Goal: Information Seeking & Learning: Learn about a topic

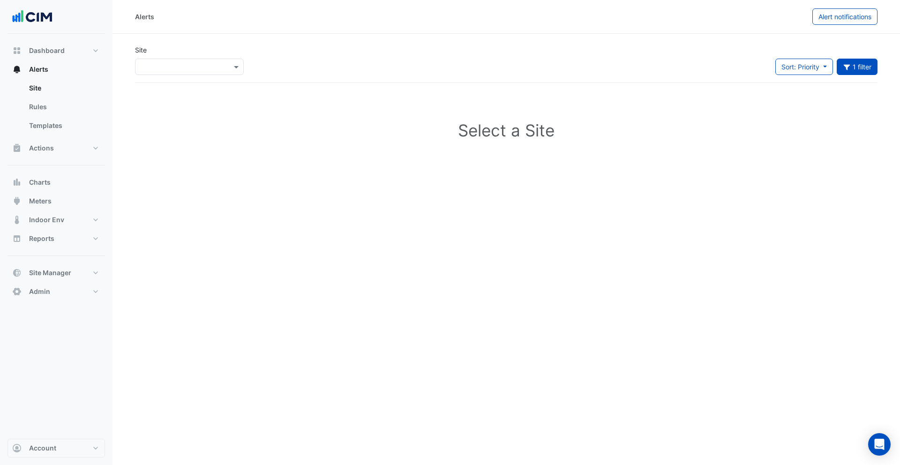
click at [177, 68] on input "text" at bounding box center [180, 67] width 80 height 10
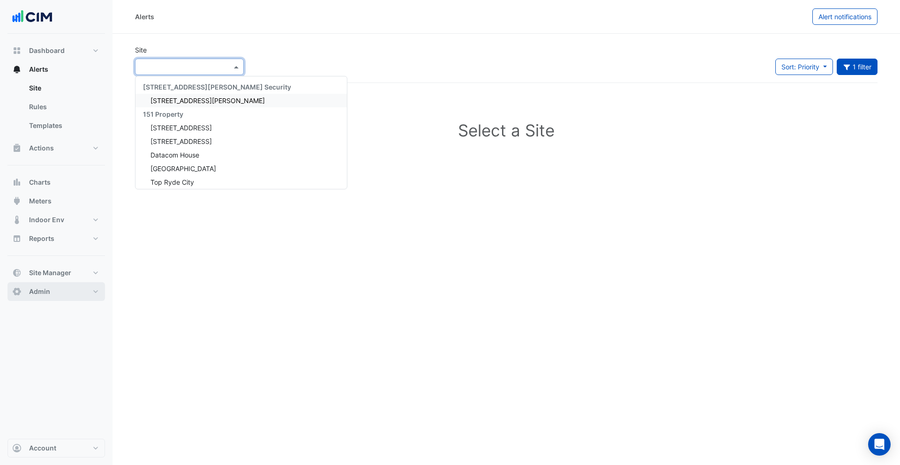
click at [48, 289] on span "Admin" at bounding box center [39, 291] width 21 height 9
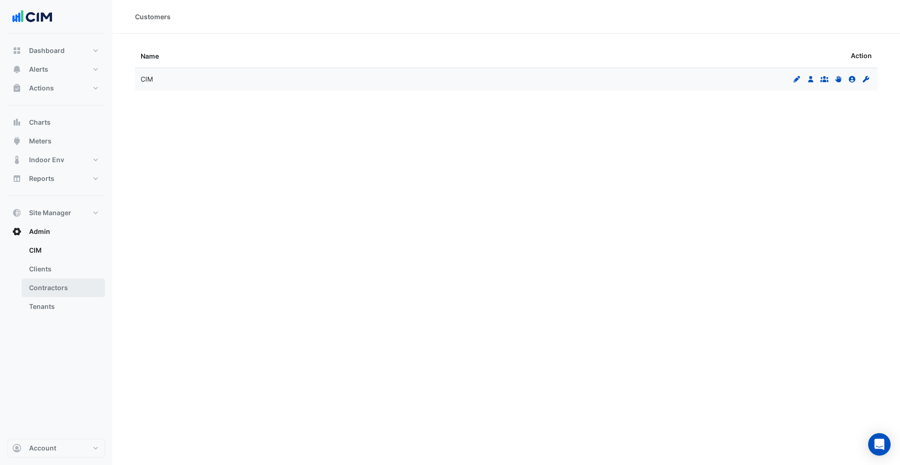
click at [45, 286] on link "Contractors" at bounding box center [63, 287] width 83 height 19
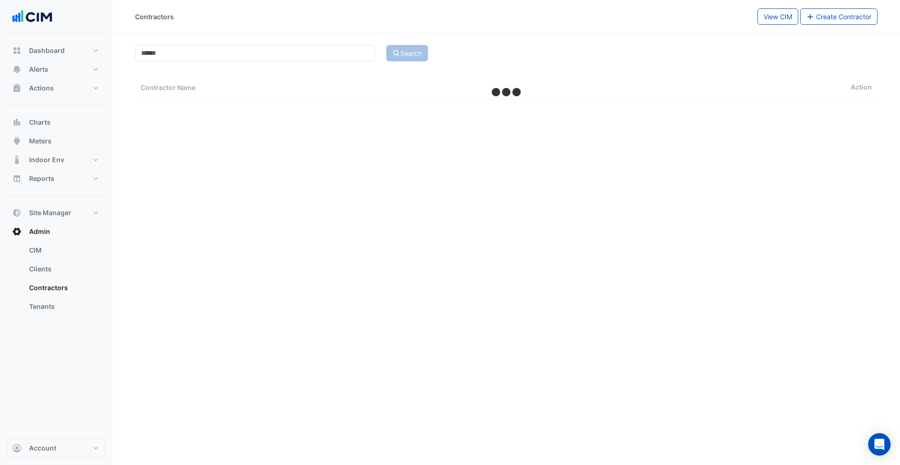
select select "***"
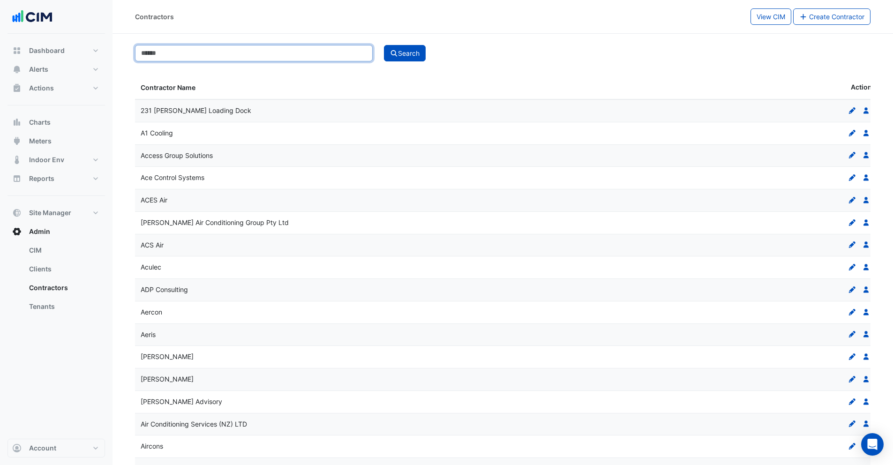
click at [205, 56] on input at bounding box center [254, 53] width 238 height 16
click at [384, 45] on button "Search" at bounding box center [405, 53] width 42 height 16
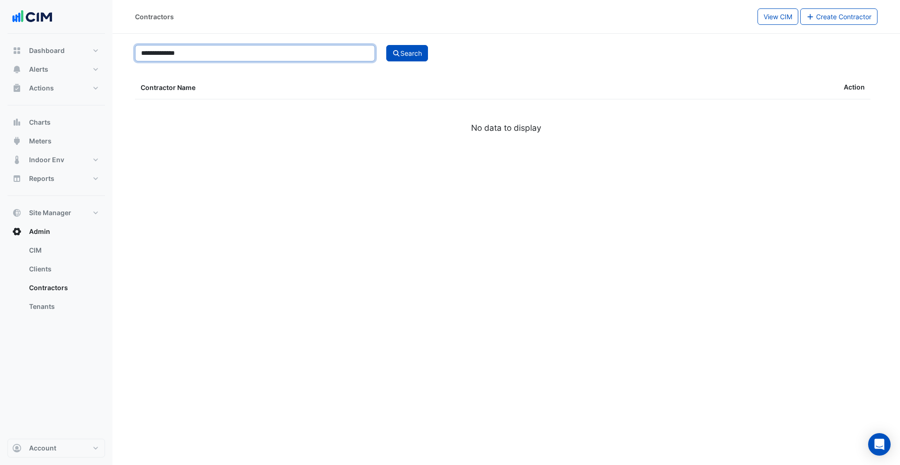
drag, startPoint x: 208, startPoint y: 56, endPoint x: 163, endPoint y: 56, distance: 45.0
click at [163, 56] on input "**********" at bounding box center [255, 53] width 240 height 16
type input "*******"
click at [407, 49] on button "Search" at bounding box center [407, 53] width 42 height 16
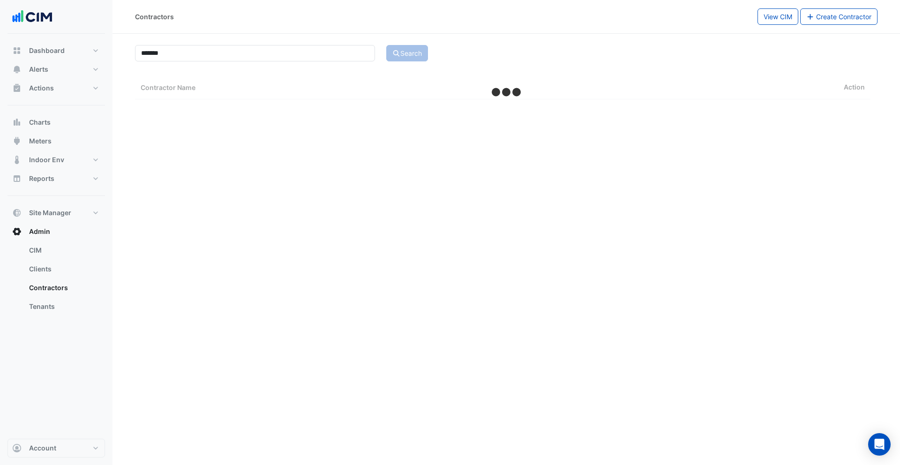
select select "***"
click at [867, 111] on icon "Users" at bounding box center [866, 110] width 8 height 7
select select "***"
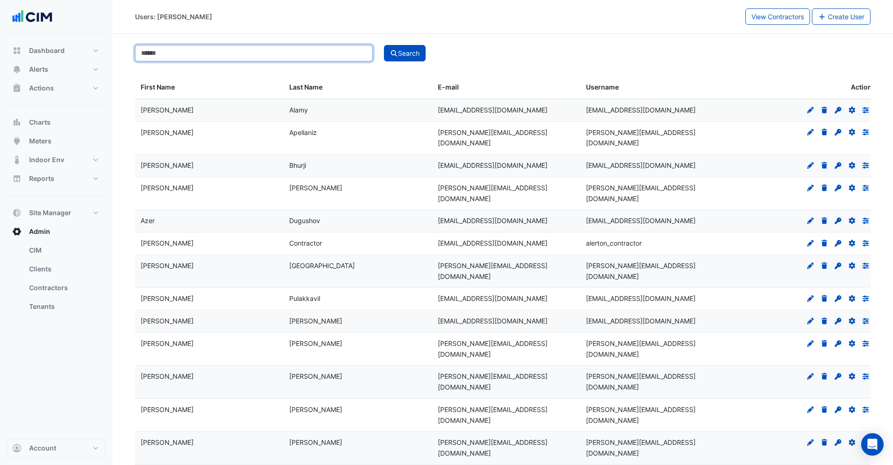
click at [192, 48] on input at bounding box center [254, 53] width 238 height 16
type input "******"
click at [420, 57] on button "Search" at bounding box center [405, 53] width 42 height 16
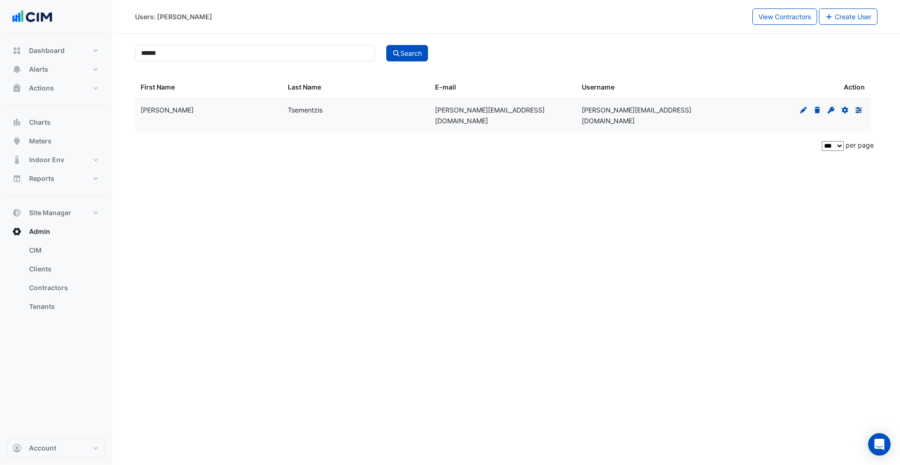
click at [857, 110] on icon at bounding box center [858, 110] width 7 height 6
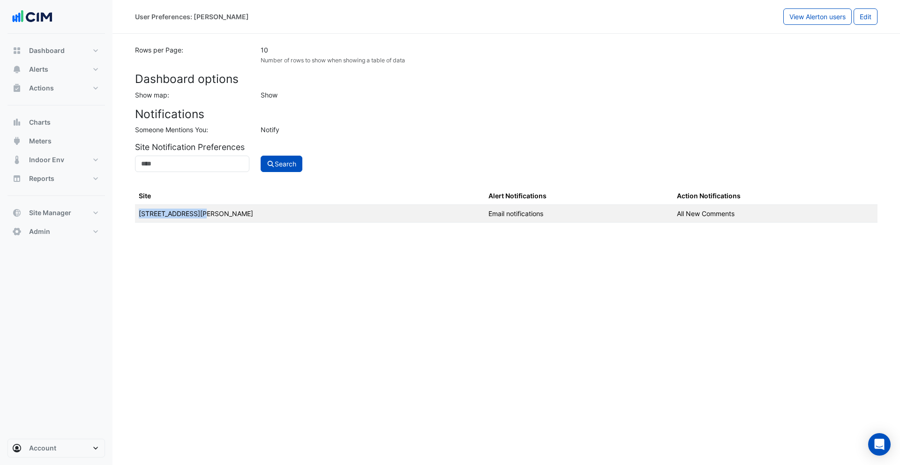
drag, startPoint x: 140, startPoint y: 215, endPoint x: 198, endPoint y: 215, distance: 58.1
click at [198, 215] on td "[STREET_ADDRESS][PERSON_NAME]" at bounding box center [310, 214] width 350 height 18
drag, startPoint x: 140, startPoint y: 214, endPoint x: 179, endPoint y: 214, distance: 39.4
click at [179, 214] on td "[STREET_ADDRESS][PERSON_NAME]" at bounding box center [310, 214] width 350 height 18
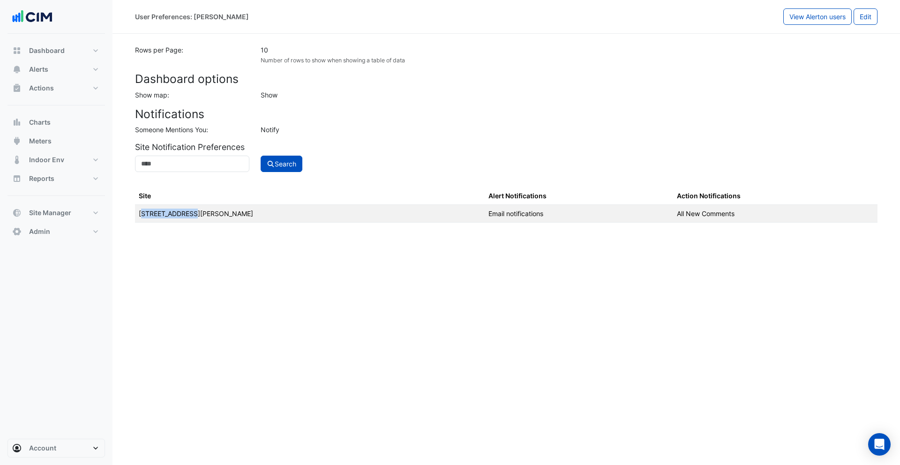
drag, startPoint x: 141, startPoint y: 214, endPoint x: 185, endPoint y: 214, distance: 44.5
click at [185, 214] on td "[STREET_ADDRESS][PERSON_NAME]" at bounding box center [310, 214] width 350 height 18
click at [190, 214] on td "[STREET_ADDRESS][PERSON_NAME]" at bounding box center [310, 214] width 350 height 18
drag, startPoint x: 195, startPoint y: 213, endPoint x: 137, endPoint y: 214, distance: 58.1
click at [137, 214] on td "[STREET_ADDRESS][PERSON_NAME]" at bounding box center [310, 214] width 350 height 18
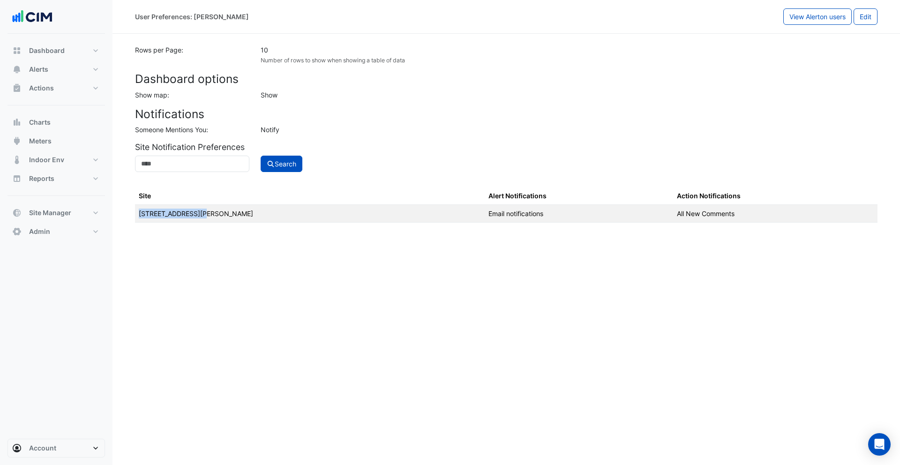
copy td "[STREET_ADDRESS][PERSON_NAME]"
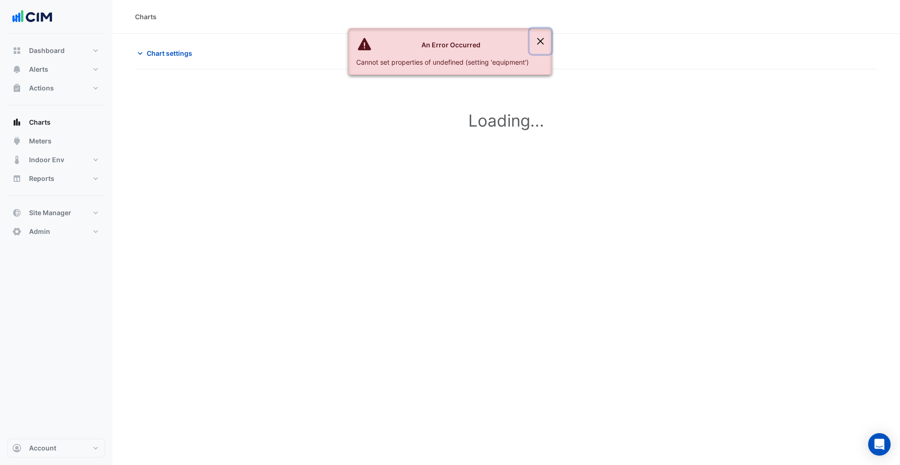
click at [540, 39] on button "Close" at bounding box center [540, 41] width 22 height 25
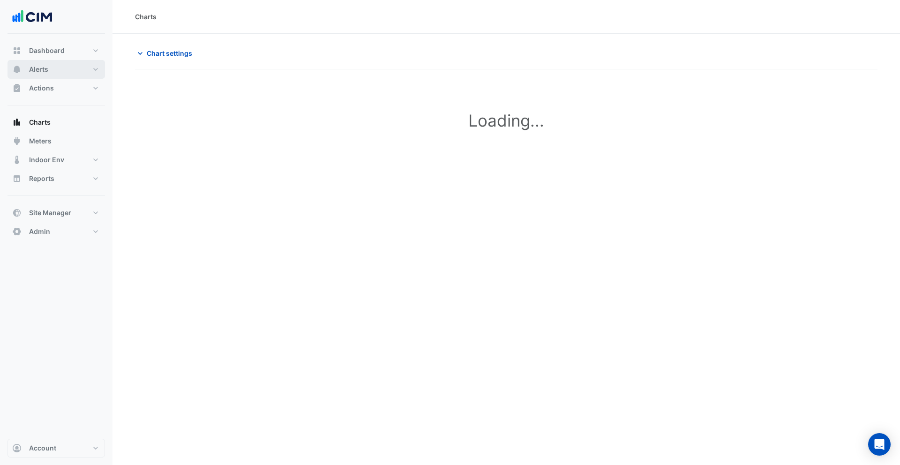
click at [45, 73] on span "Alerts" at bounding box center [38, 69] width 19 height 9
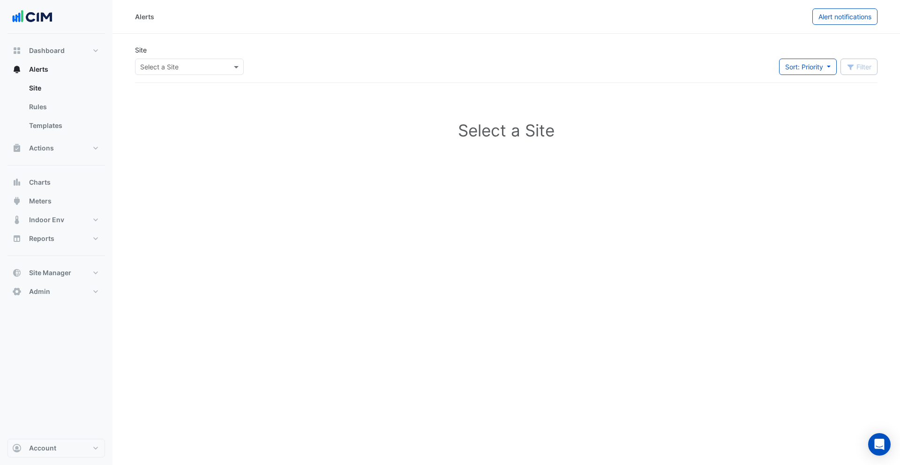
click at [153, 68] on input "text" at bounding box center [180, 67] width 80 height 10
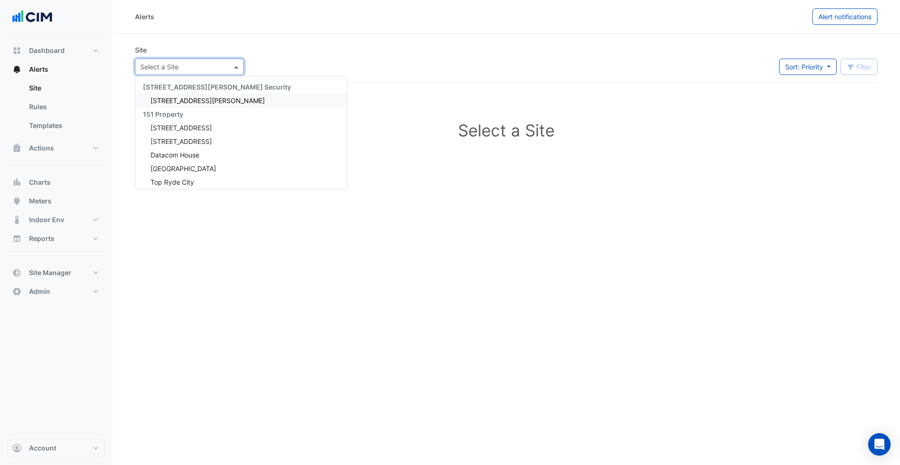
paste input "**********"
type input "**********"
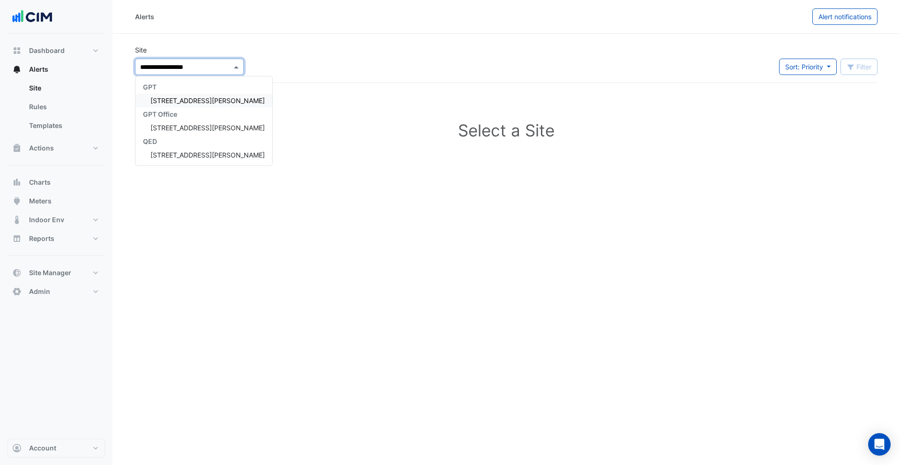
click at [182, 97] on span "150 Collins Street" at bounding box center [207, 101] width 114 height 8
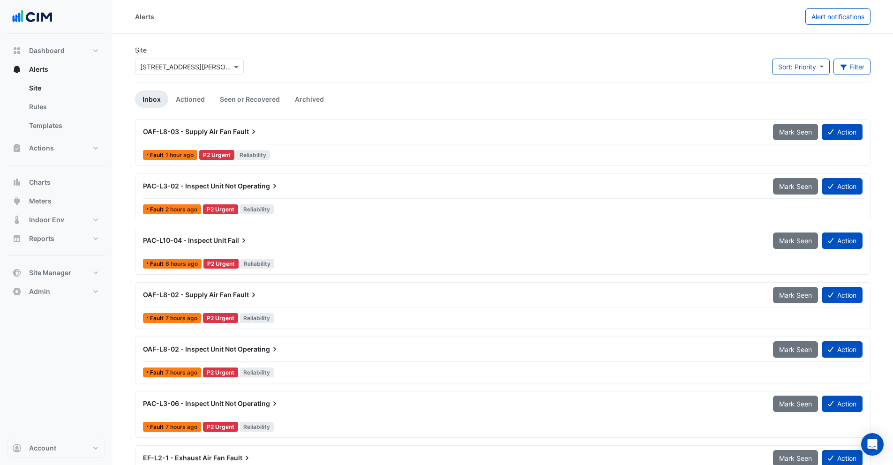
click at [311, 137] on div "OAF-L8-03 - Supply Air Fan Fault" at bounding box center [452, 131] width 630 height 17
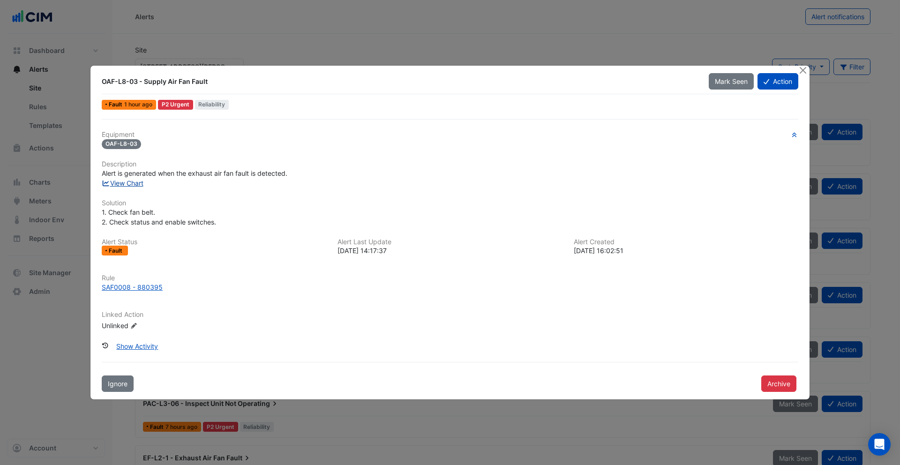
click at [131, 185] on link "View Chart" at bounding box center [123, 183] width 42 height 8
click at [804, 71] on button "Close" at bounding box center [803, 71] width 10 height 10
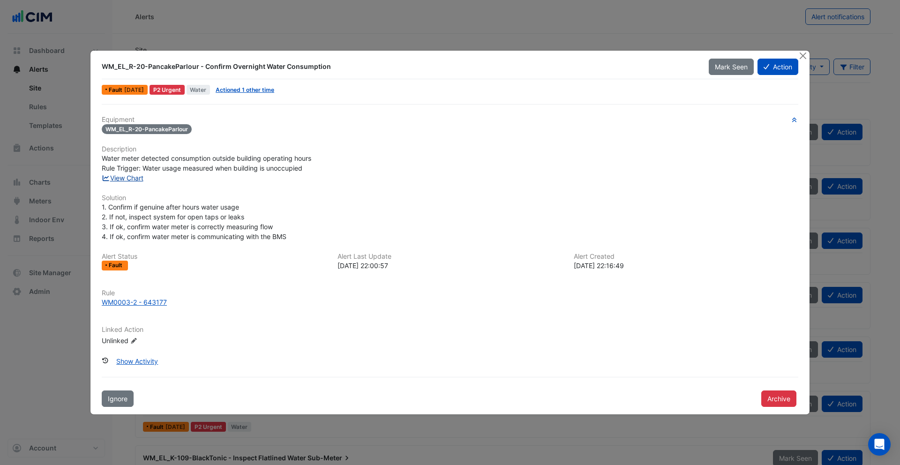
click at [132, 177] on link "View Chart" at bounding box center [123, 178] width 42 height 8
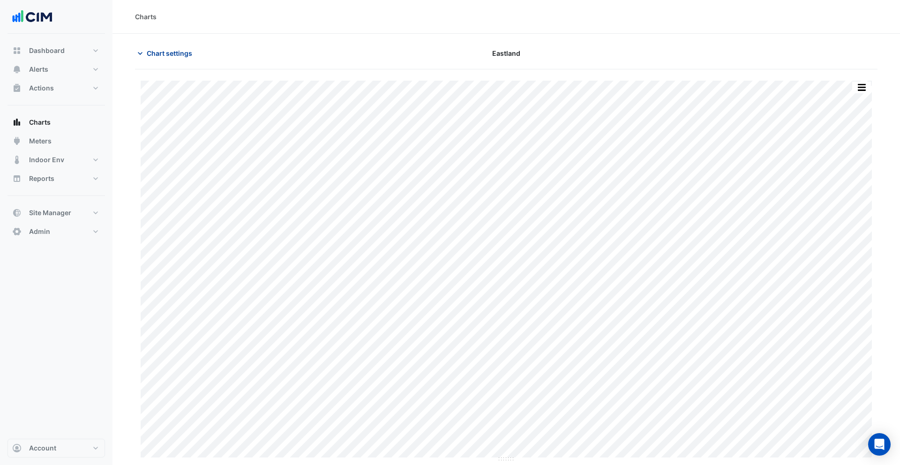
click at [171, 50] on span "Chart settings" at bounding box center [169, 53] width 45 height 10
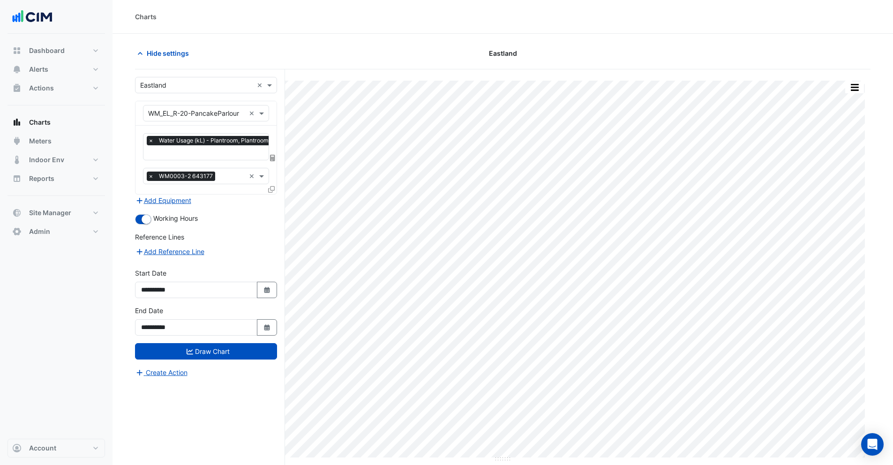
click at [271, 156] on icon at bounding box center [272, 158] width 5 height 7
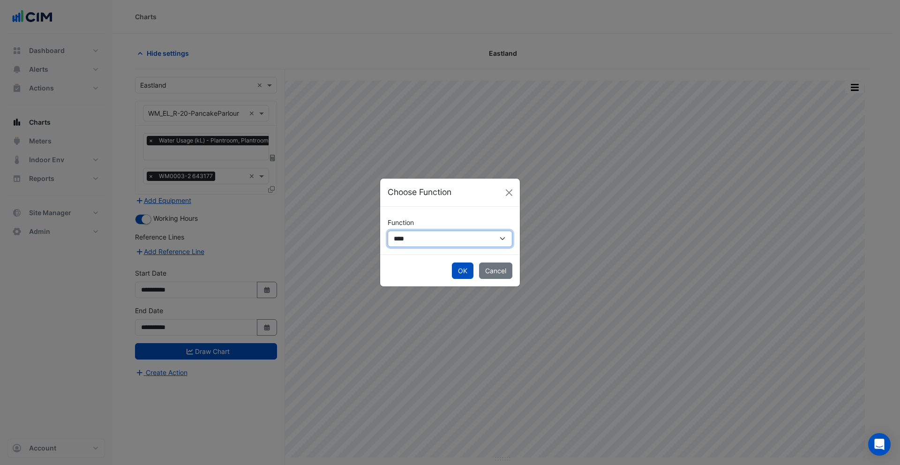
click at [421, 242] on select "**********" at bounding box center [450, 239] width 125 height 16
select select "******"
click at [388, 231] on select "**********" at bounding box center [450, 239] width 125 height 16
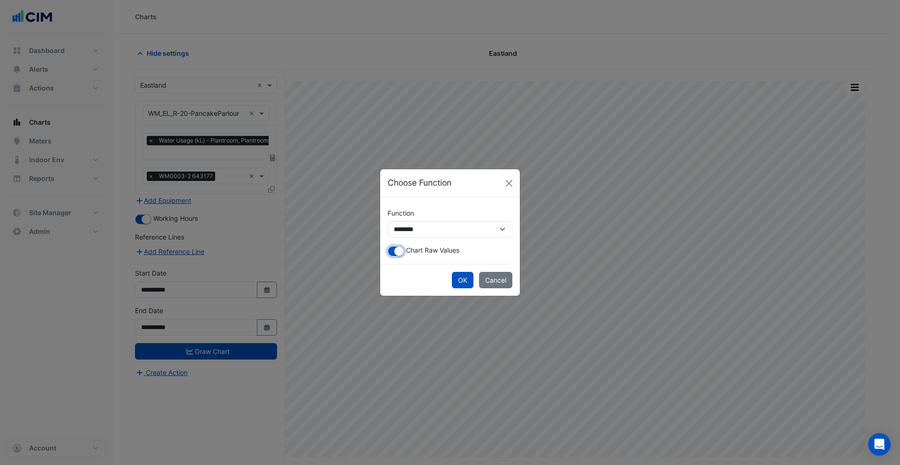
click at [403, 250] on small "button" at bounding box center [398, 250] width 9 height 9
click at [472, 278] on button "OK" at bounding box center [463, 280] width 22 height 16
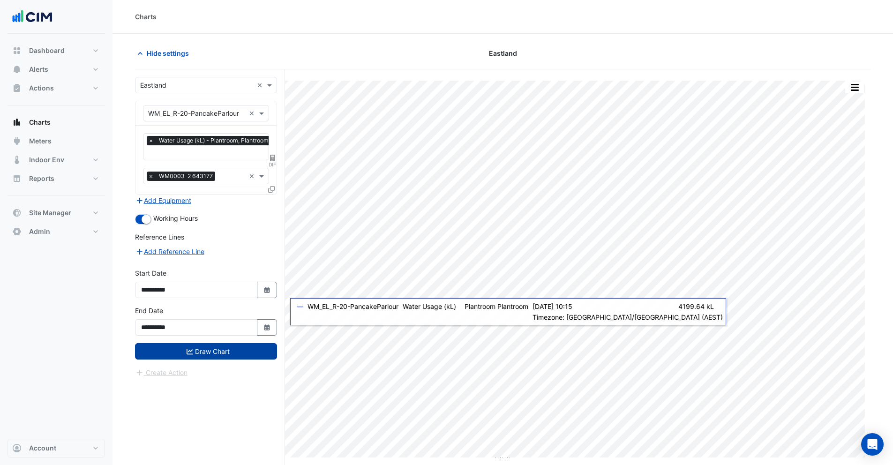
click at [227, 354] on button "Draw Chart" at bounding box center [206, 351] width 142 height 16
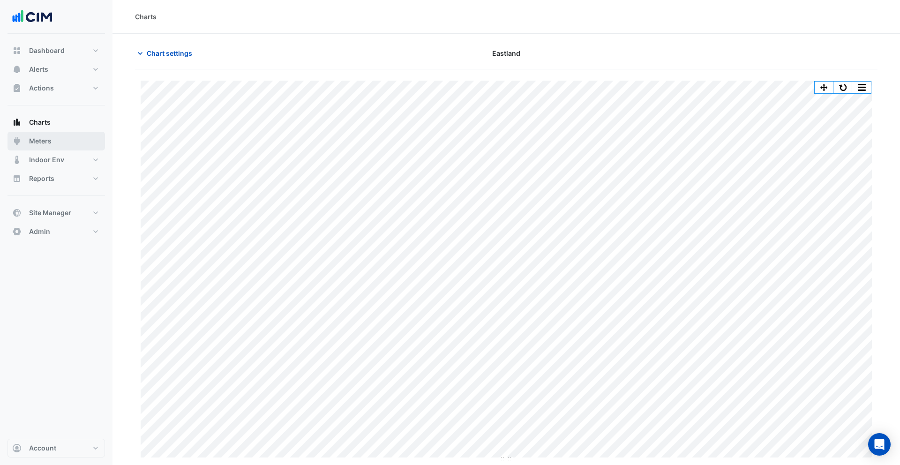
click at [38, 146] on button "Meters" at bounding box center [55, 141] width 97 height 19
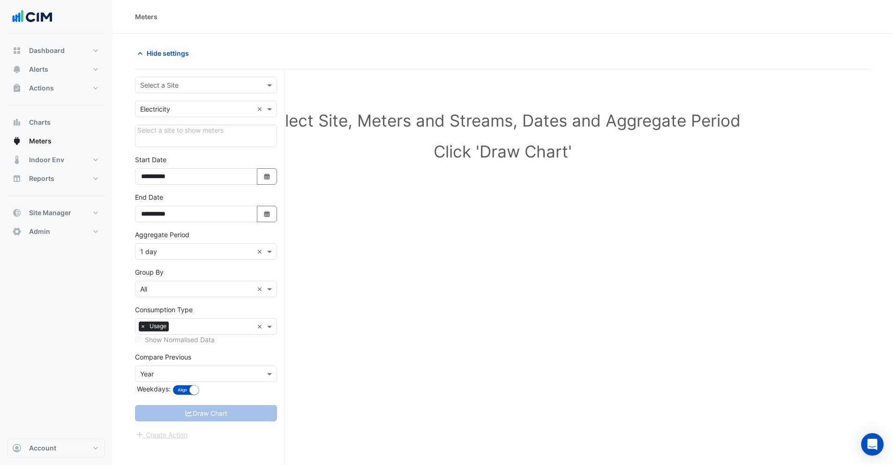
click at [188, 83] on input "text" at bounding box center [196, 86] width 113 height 10
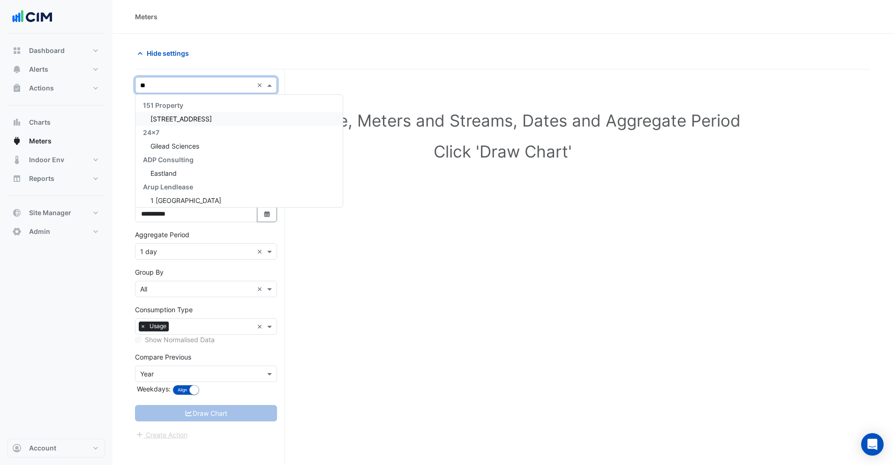
type input "***"
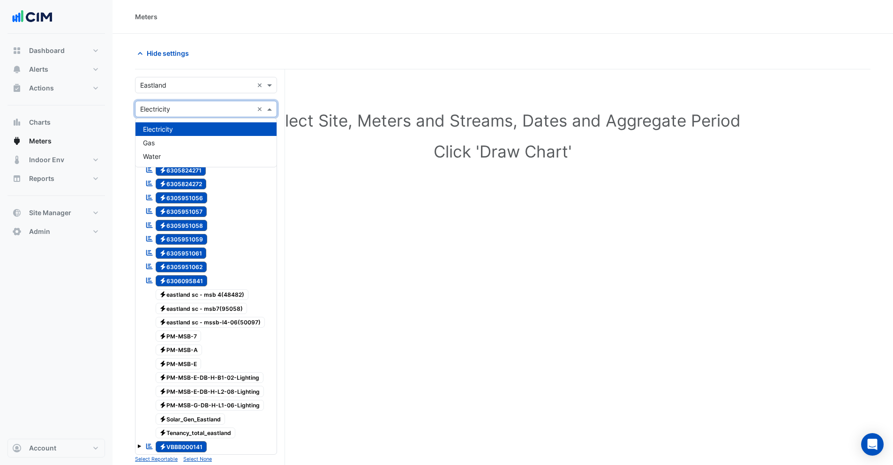
click at [163, 113] on div "× Electricity" at bounding box center [155, 109] width 30 height 10
click at [167, 154] on div "Water" at bounding box center [205, 156] width 141 height 14
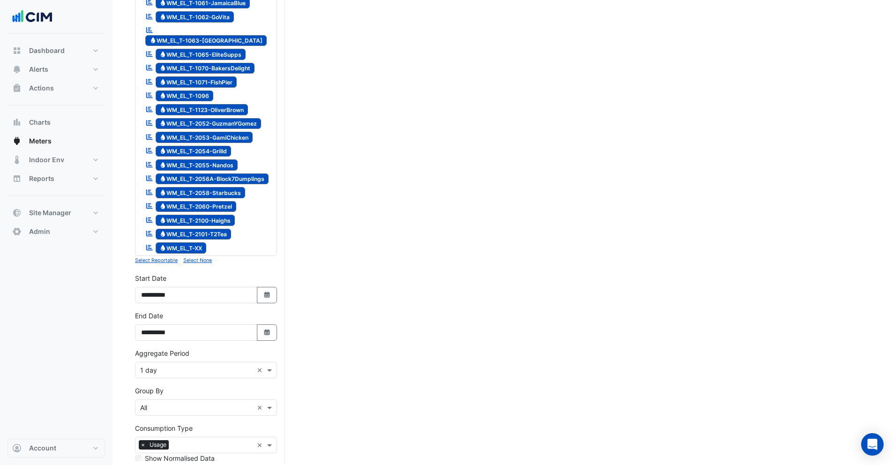
scroll to position [1063, 0]
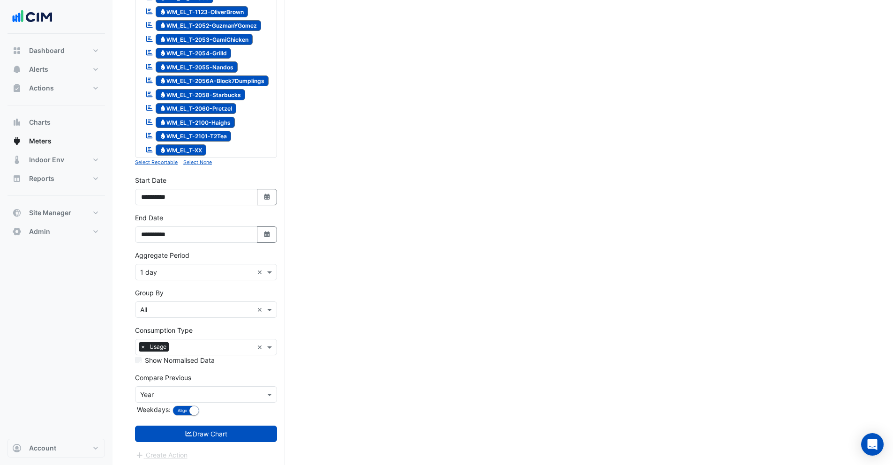
click at [197, 163] on button "Select None" at bounding box center [197, 162] width 29 height 8
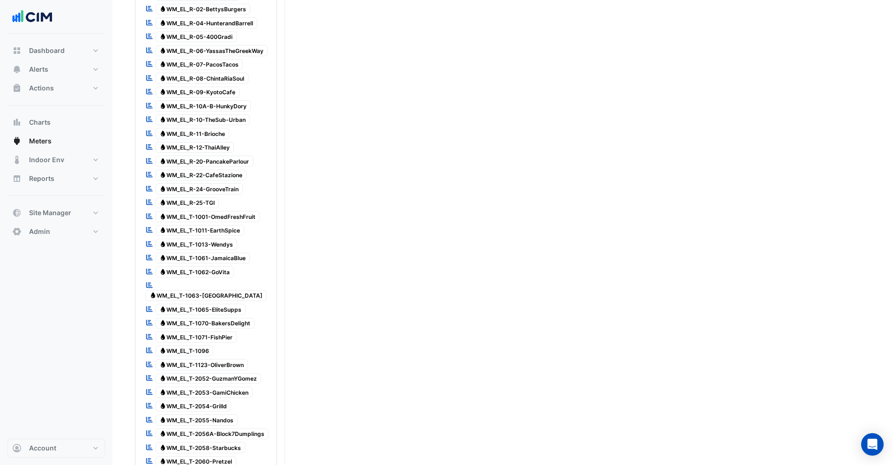
scroll to position [712, 0]
click at [209, 199] on span "Water WM_EL_R-25-TGI" at bounding box center [188, 200] width 64 height 11
click at [205, 201] on span "Water WM_EL_R-25-TGI" at bounding box center [188, 200] width 64 height 11
click at [209, 224] on span "Water WM_EL_T-1011-EarthSpice" at bounding box center [200, 228] width 89 height 11
click at [211, 243] on span "Water WM_EL_T-1013-Wendys" at bounding box center [197, 242] width 82 height 11
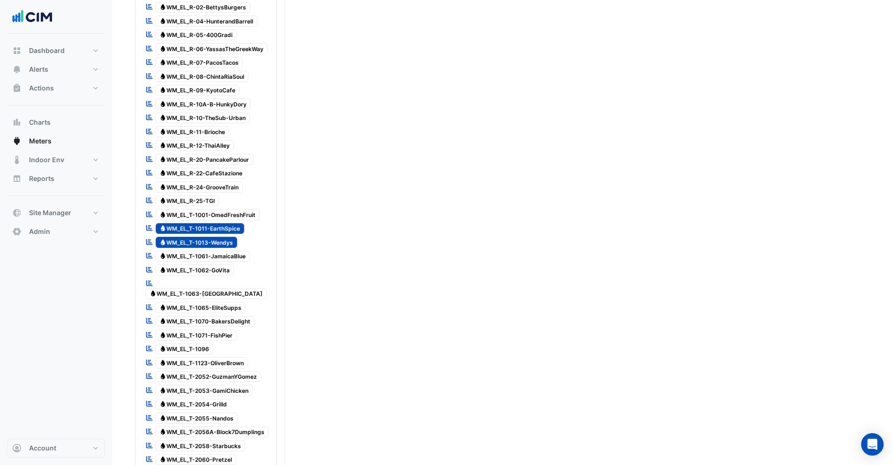
click at [212, 253] on span "Water WM_EL_T-1061-JamaicaBlue" at bounding box center [203, 256] width 95 height 11
click at [212, 241] on span "Water WM_EL_T-1013-Wendys" at bounding box center [197, 242] width 82 height 11
click at [212, 230] on span "Water WM_EL_T-1011-EarthSpice" at bounding box center [200, 228] width 89 height 11
click at [210, 256] on span "Water WM_EL_T-1061-JamaicaBlue" at bounding box center [203, 256] width 95 height 11
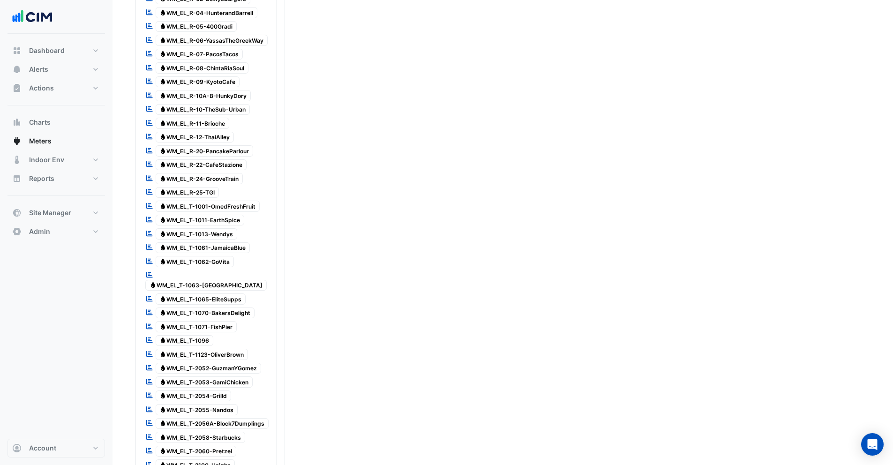
scroll to position [712, 0]
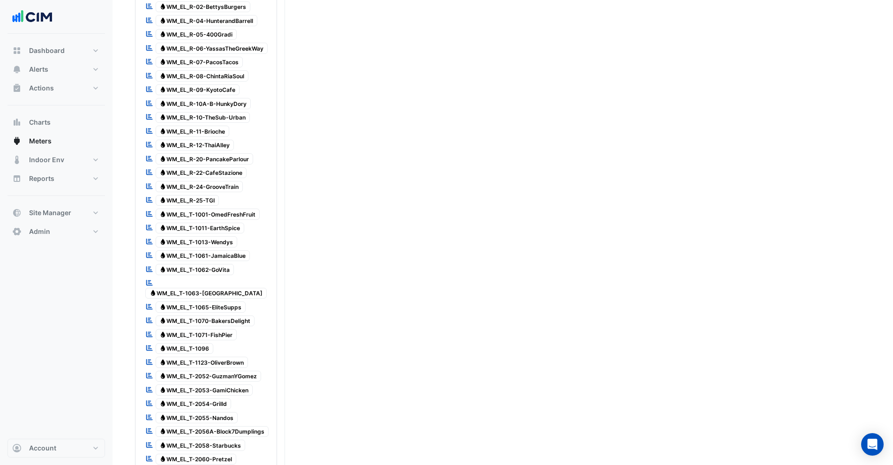
click at [224, 159] on span "Water WM_EL_R-20-PancakeParlour" at bounding box center [205, 158] width 98 height 11
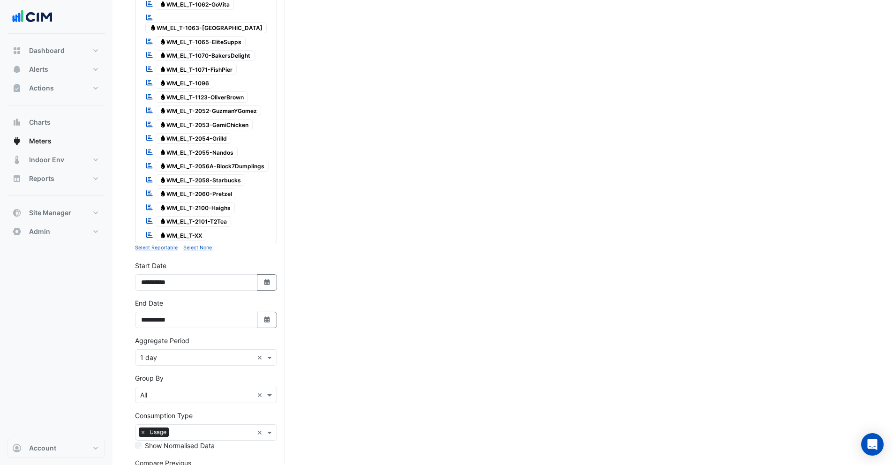
scroll to position [1063, 0]
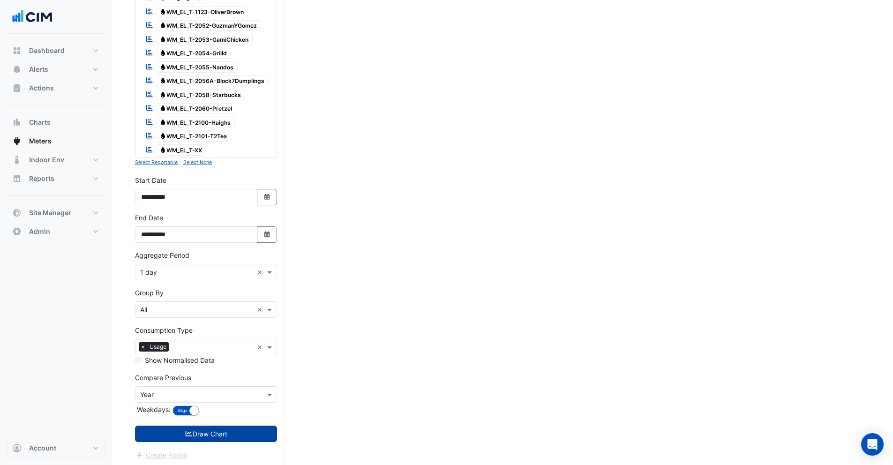
click at [197, 425] on button "Draw Chart" at bounding box center [206, 433] width 142 height 16
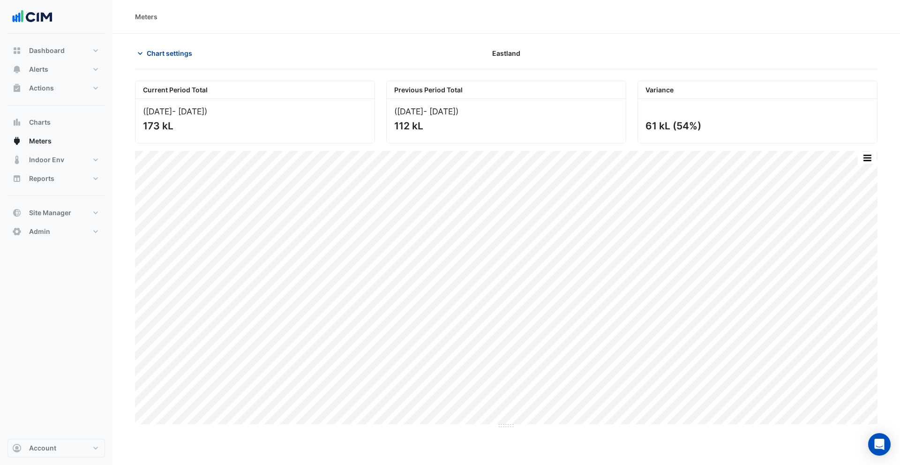
click at [187, 52] on span "Chart settings" at bounding box center [169, 53] width 45 height 10
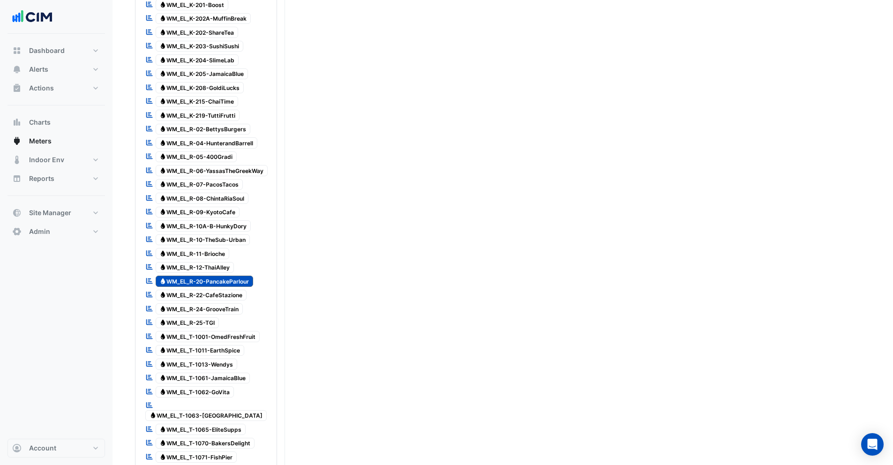
scroll to position [1063, 0]
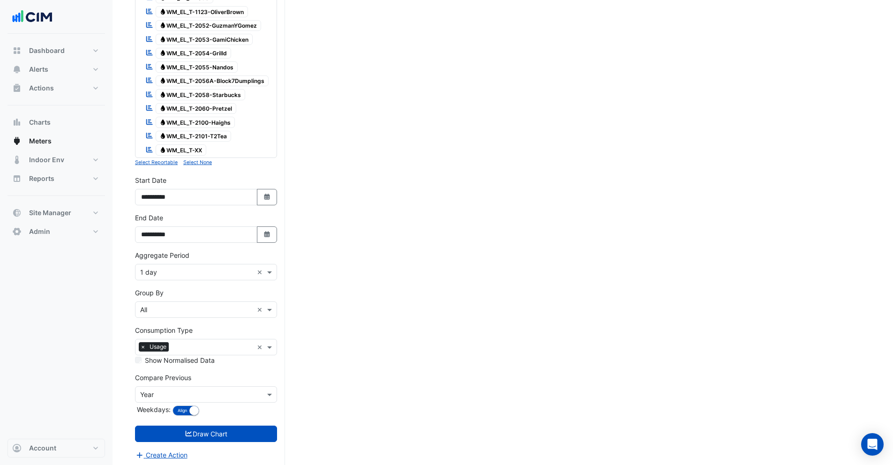
click at [160, 268] on input "text" at bounding box center [196, 273] width 113 height 10
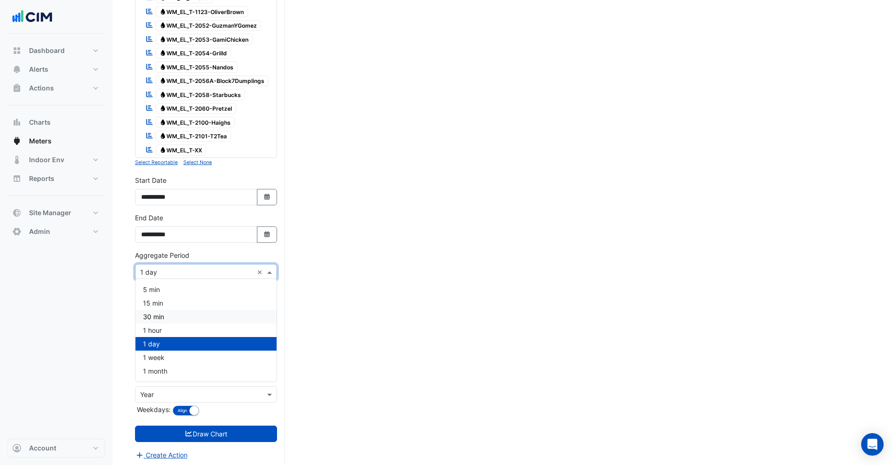
click at [156, 317] on span "30 min" at bounding box center [153, 317] width 21 height 8
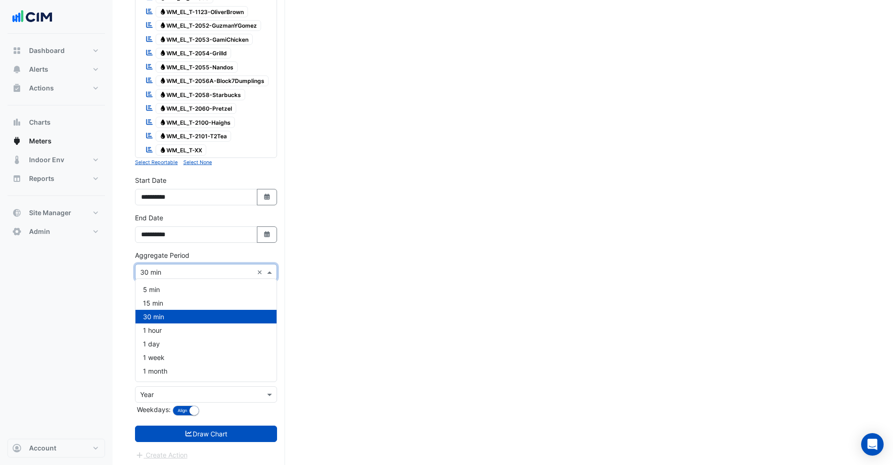
click at [161, 270] on input "text" at bounding box center [196, 273] width 113 height 10
click at [164, 329] on div "1 hour" at bounding box center [205, 330] width 141 height 14
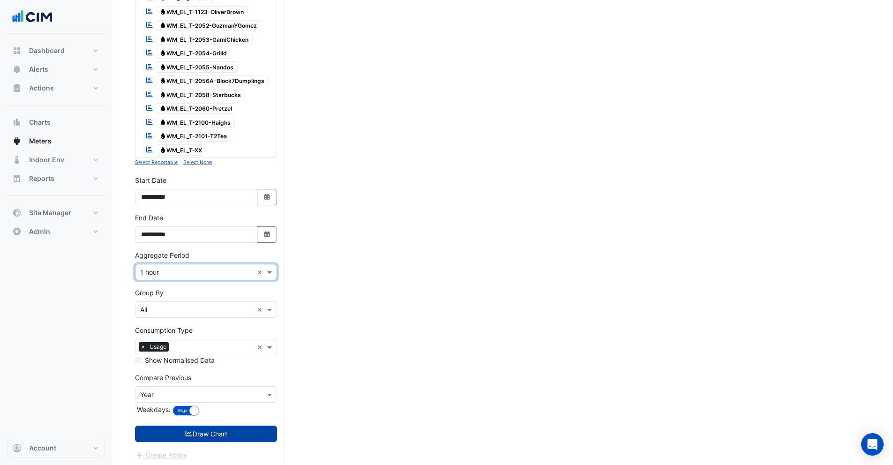
click at [189, 431] on icon "submit" at bounding box center [189, 434] width 7 height 6
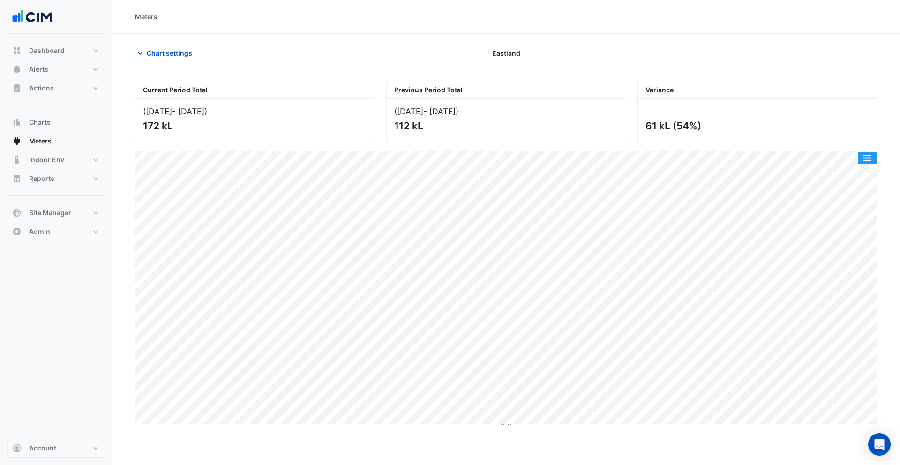
click at [860, 156] on button "button" at bounding box center [866, 158] width 19 height 12
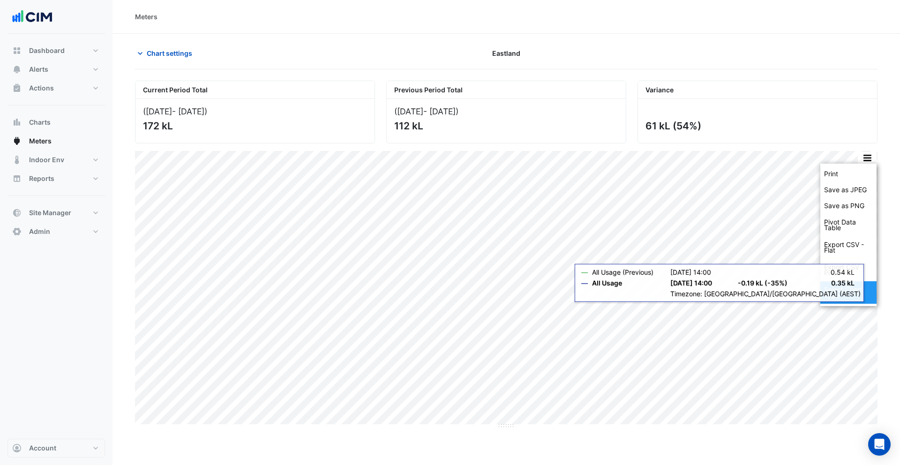
click at [841, 303] on div "Select Chart Type" at bounding box center [848, 292] width 56 height 22
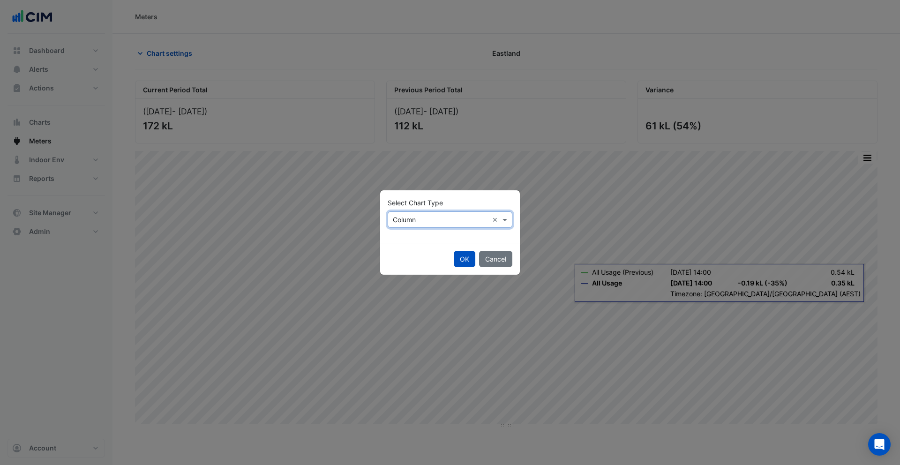
click at [426, 219] on input "text" at bounding box center [441, 220] width 96 height 10
click at [408, 241] on span "Line" at bounding box center [401, 240] width 13 height 8
click at [472, 259] on button "OK" at bounding box center [465, 259] width 22 height 16
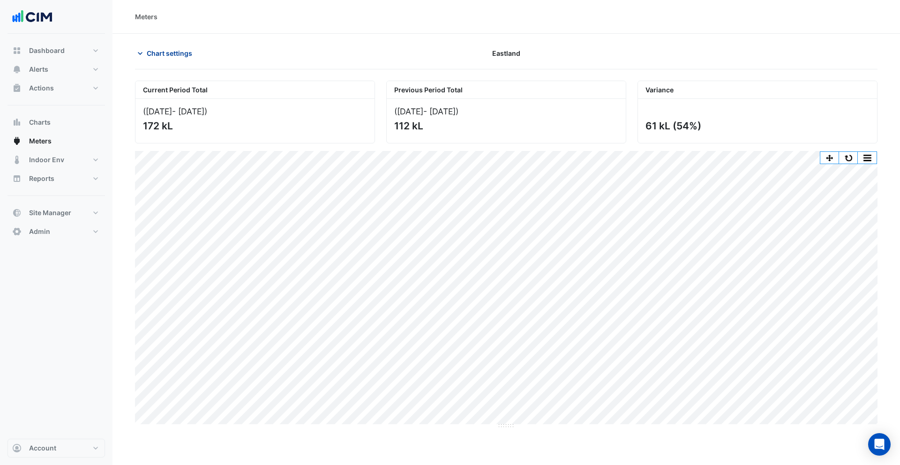
click at [141, 49] on icon "button" at bounding box center [139, 53] width 9 height 9
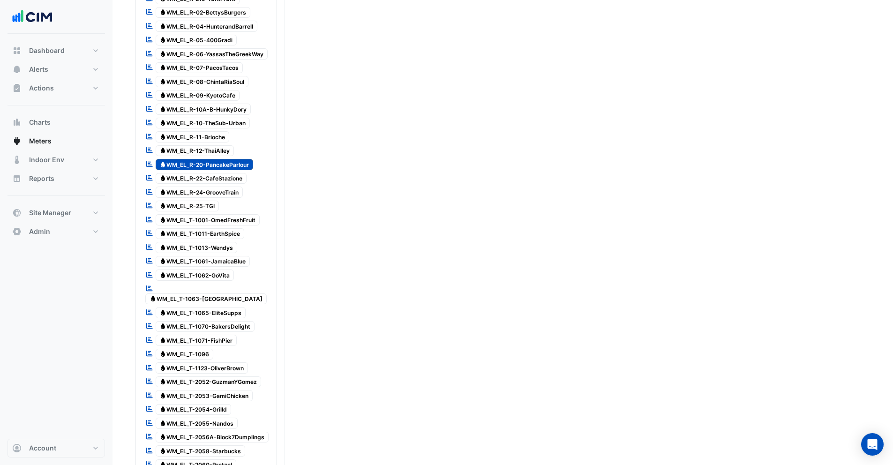
scroll to position [687, 0]
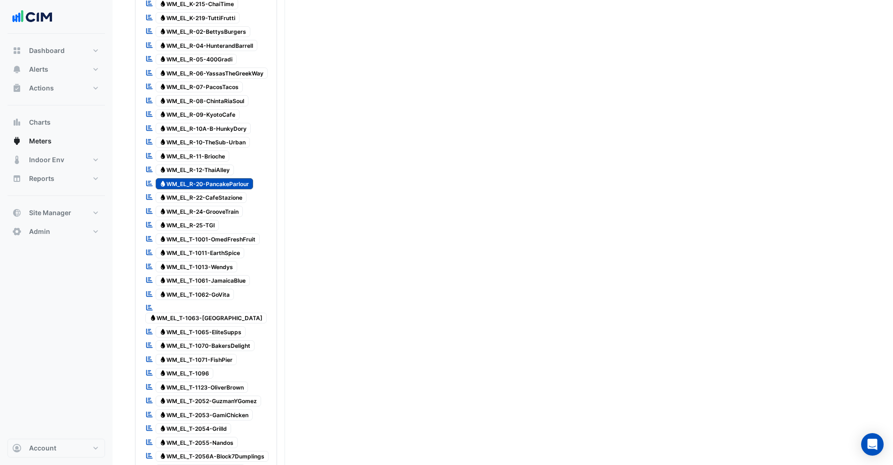
click at [189, 152] on span "Water WM_EL_R-11-Brioche" at bounding box center [193, 155] width 74 height 11
click at [185, 187] on span "Water WM_EL_R-20-PancakeParlour" at bounding box center [205, 183] width 98 height 11
click at [201, 99] on span "Water WM_EL_R-08-ChintaRiaSoul" at bounding box center [202, 100] width 93 height 11
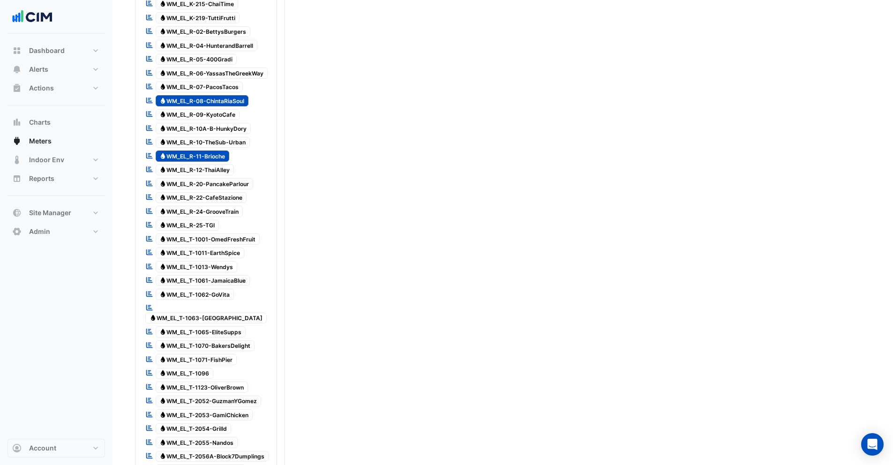
click at [219, 84] on span "Water WM_EL_R-07-PacosTacos" at bounding box center [200, 87] width 88 height 11
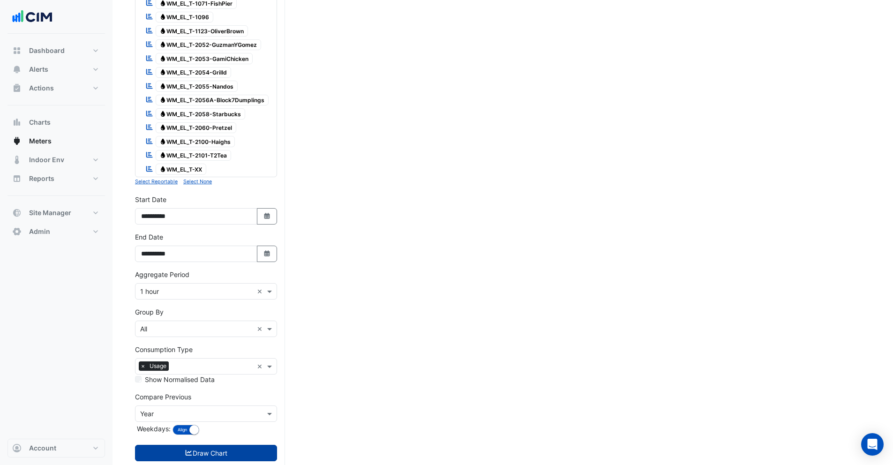
scroll to position [1063, 0]
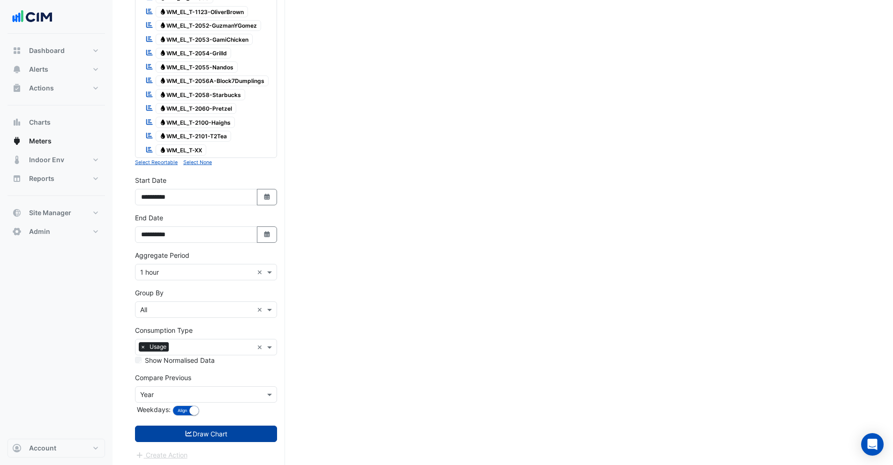
click at [169, 425] on button "Draw Chart" at bounding box center [206, 433] width 142 height 16
